Goal: Task Accomplishment & Management: Manage account settings

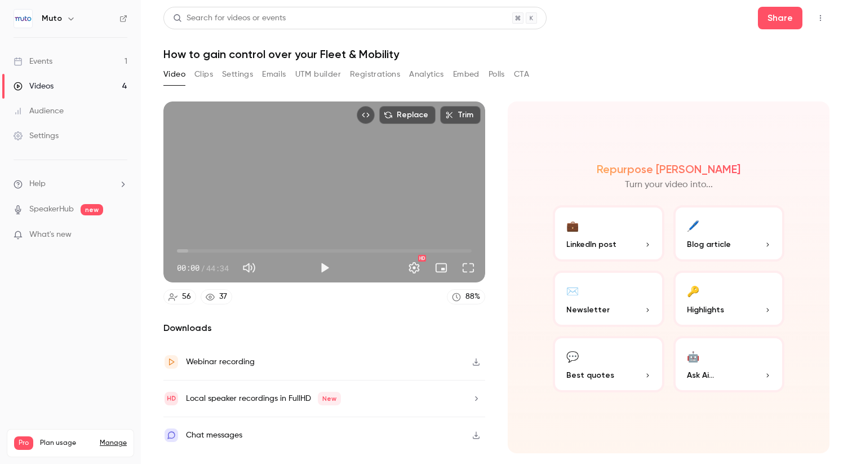
click at [53, 69] on link "Events 1" at bounding box center [70, 61] width 141 height 25
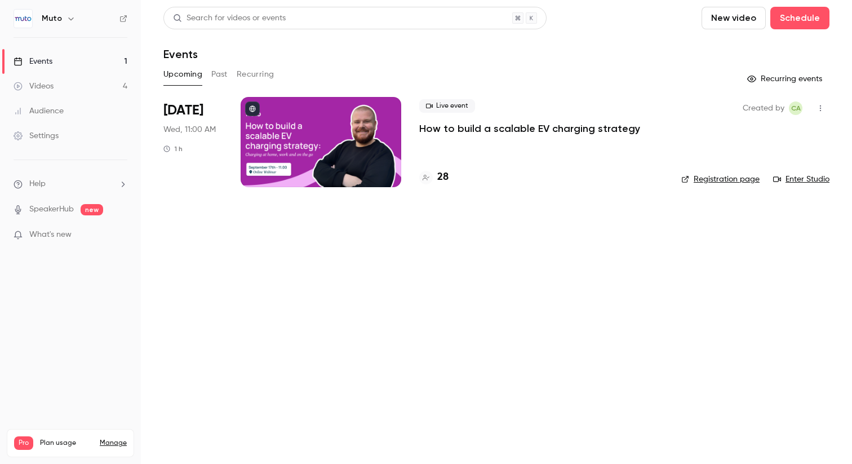
click at [477, 127] on p "How to build a scalable EV charging strategy" at bounding box center [529, 129] width 221 height 14
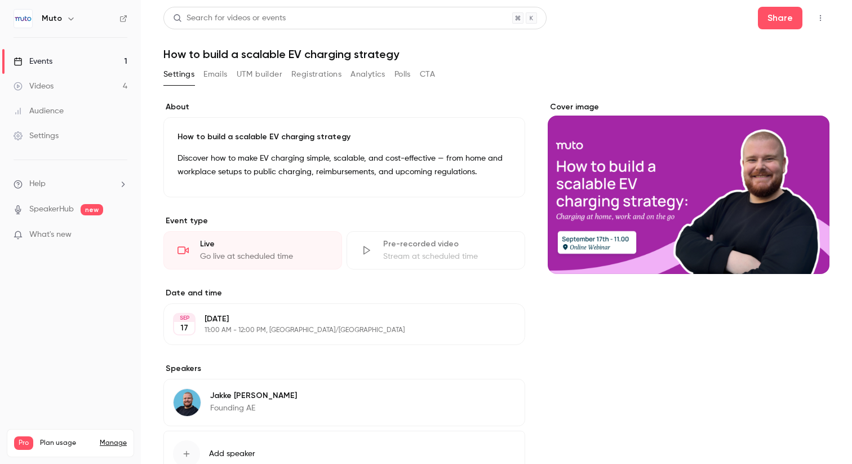
click at [253, 76] on button "UTM builder" at bounding box center [260, 74] width 46 height 18
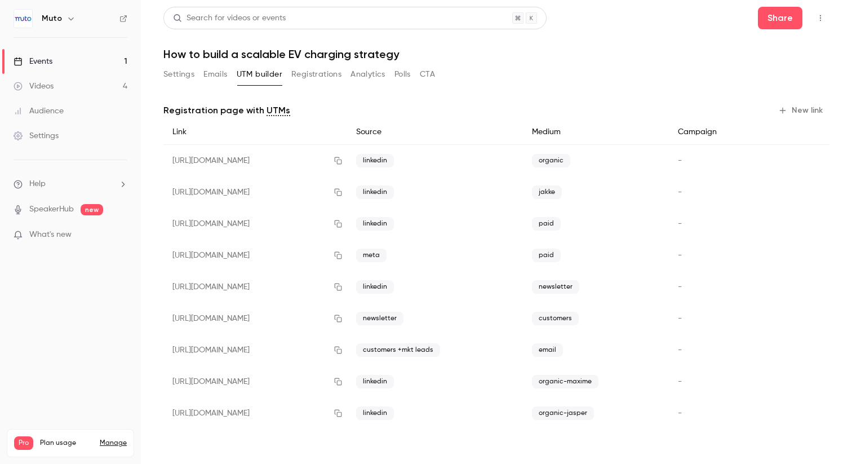
click at [330, 74] on button "Registrations" at bounding box center [316, 74] width 50 height 18
